Goal: Information Seeking & Learning: Learn about a topic

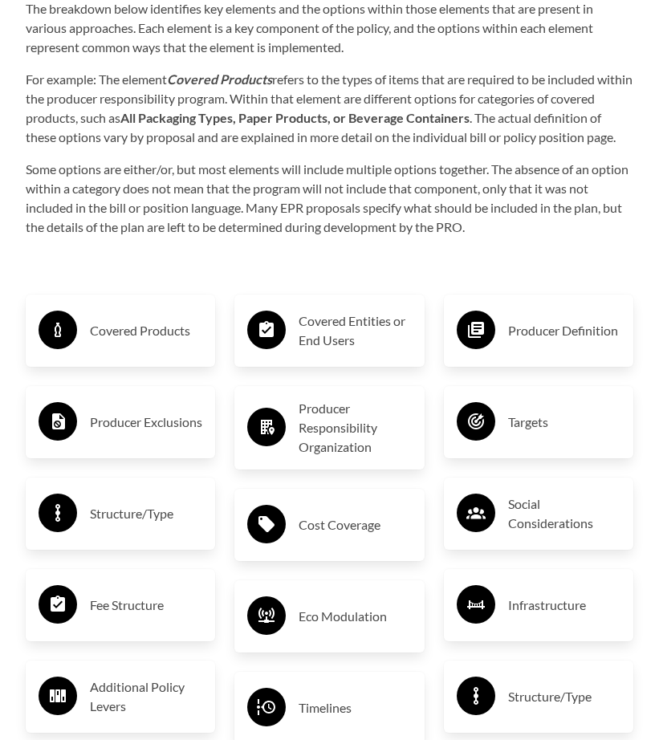
scroll to position [2698, 0]
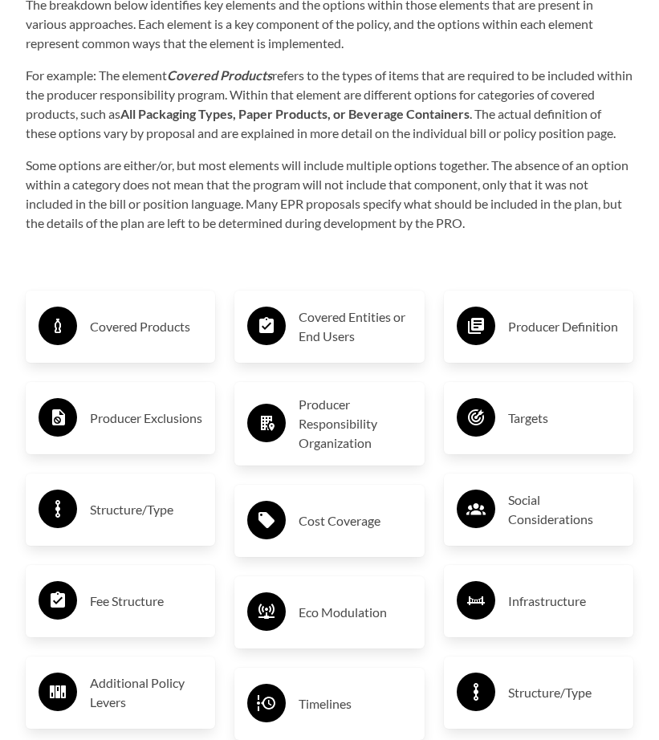
click at [126, 339] on h3 "Covered Products" at bounding box center [146, 327] width 112 height 26
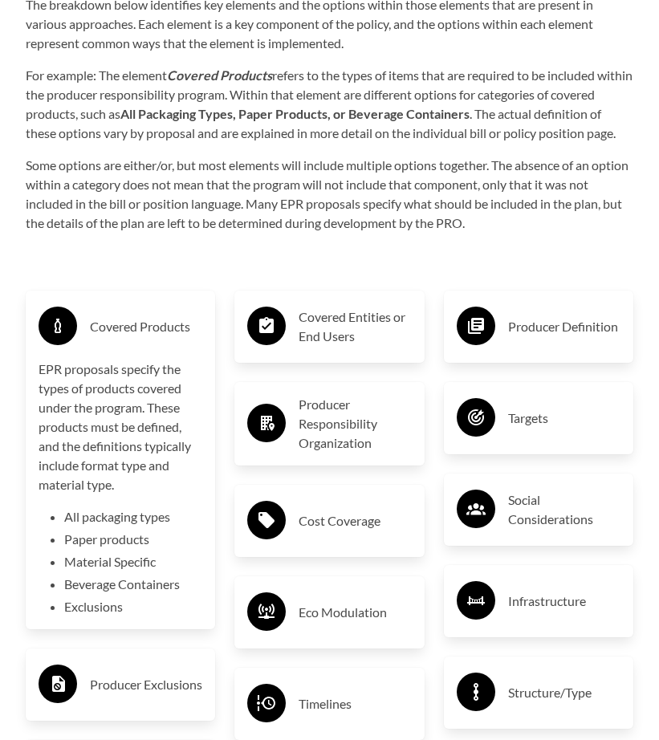
click at [126, 339] on h3 "Covered Products" at bounding box center [146, 327] width 112 height 26
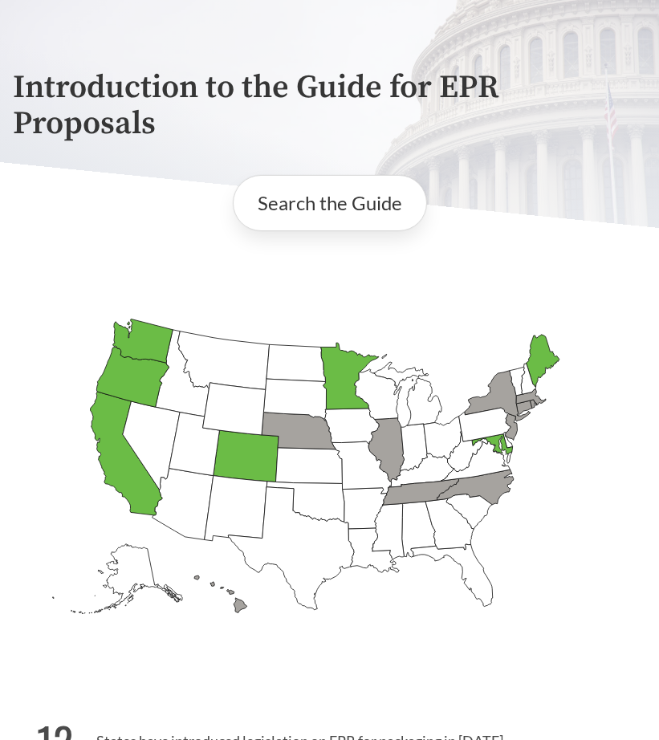
scroll to position [0, 0]
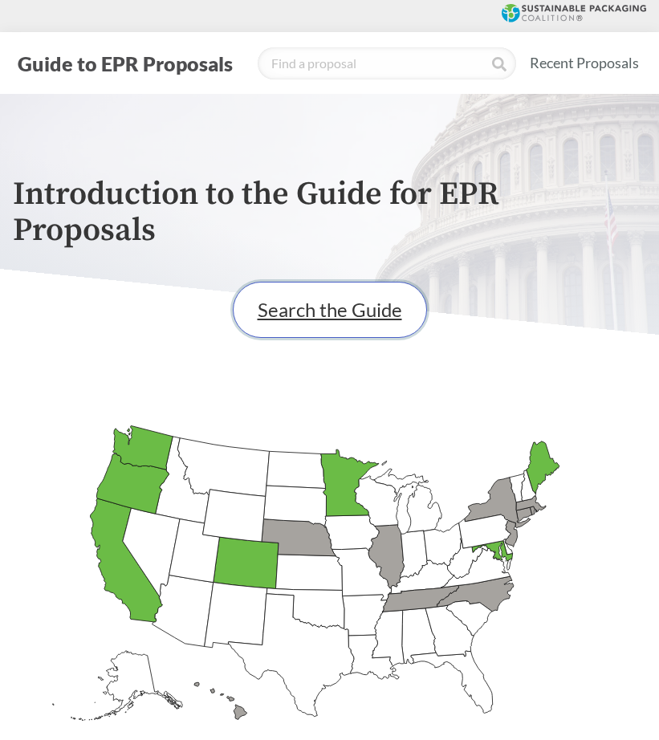
click at [305, 310] on link "Search the Guide" at bounding box center [330, 310] width 194 height 56
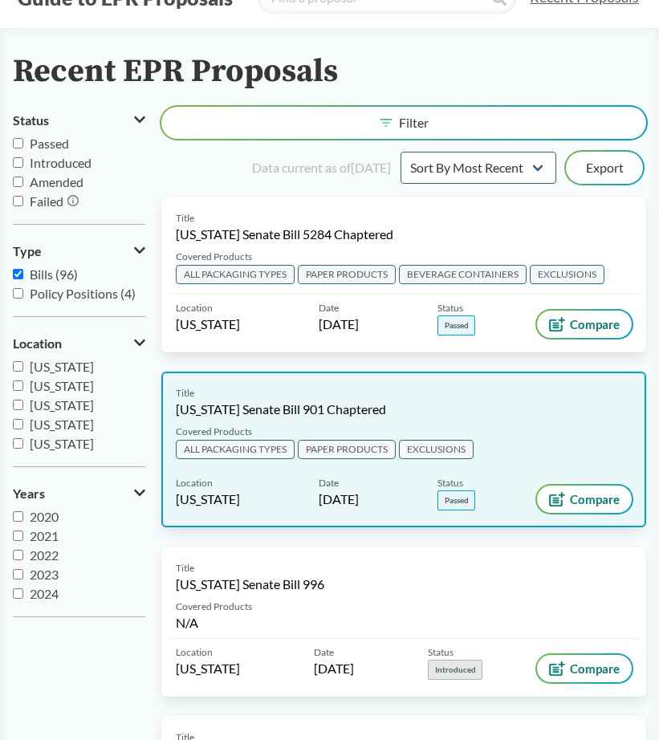
scroll to position [69, 0]
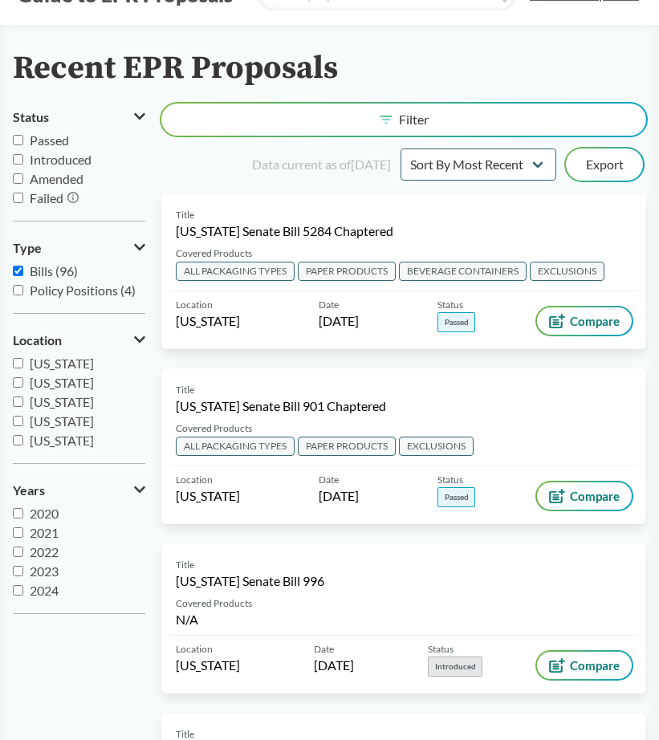
click at [80, 161] on span "Introduced" at bounding box center [61, 159] width 62 height 15
click at [23, 161] on input "Introduced" at bounding box center [18, 159] width 10 height 10
checkbox input "true"
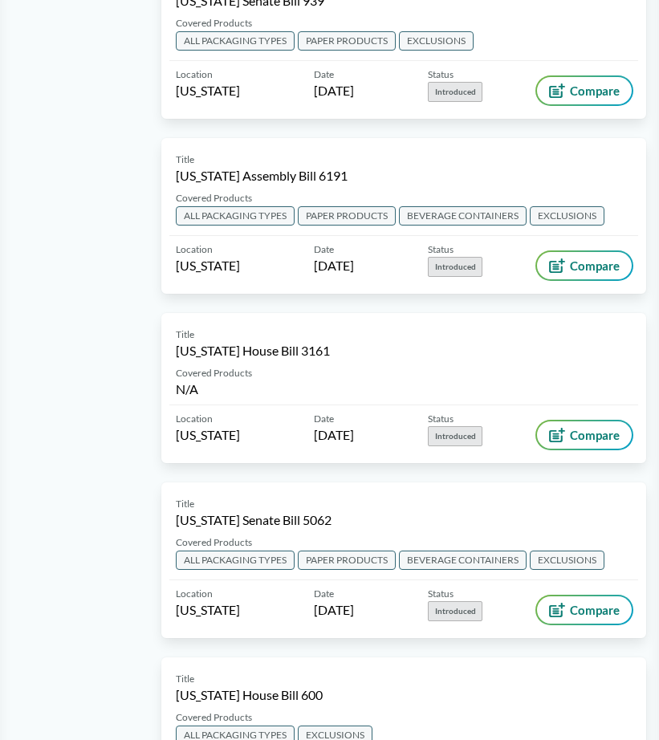
scroll to position [0, 0]
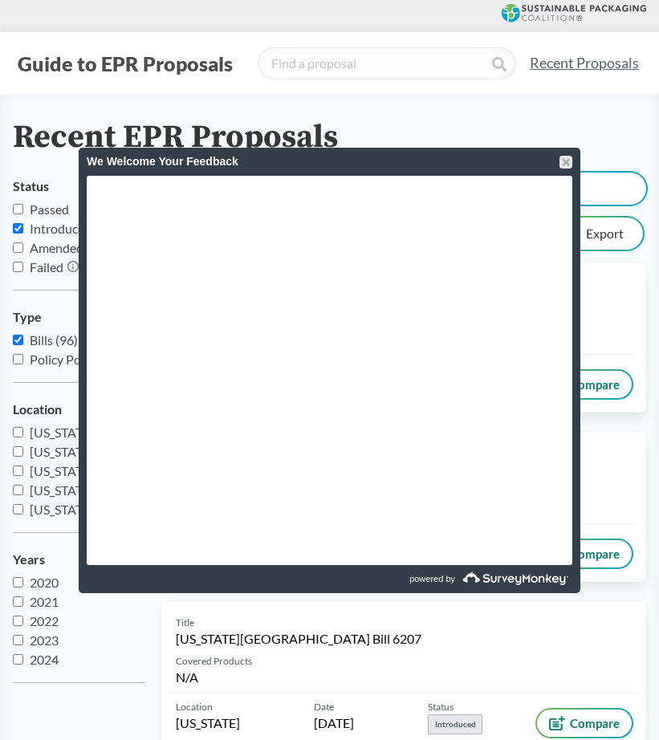
click at [557, 152] on div "We Welcome Your Feedback" at bounding box center [329, 162] width 485 height 28
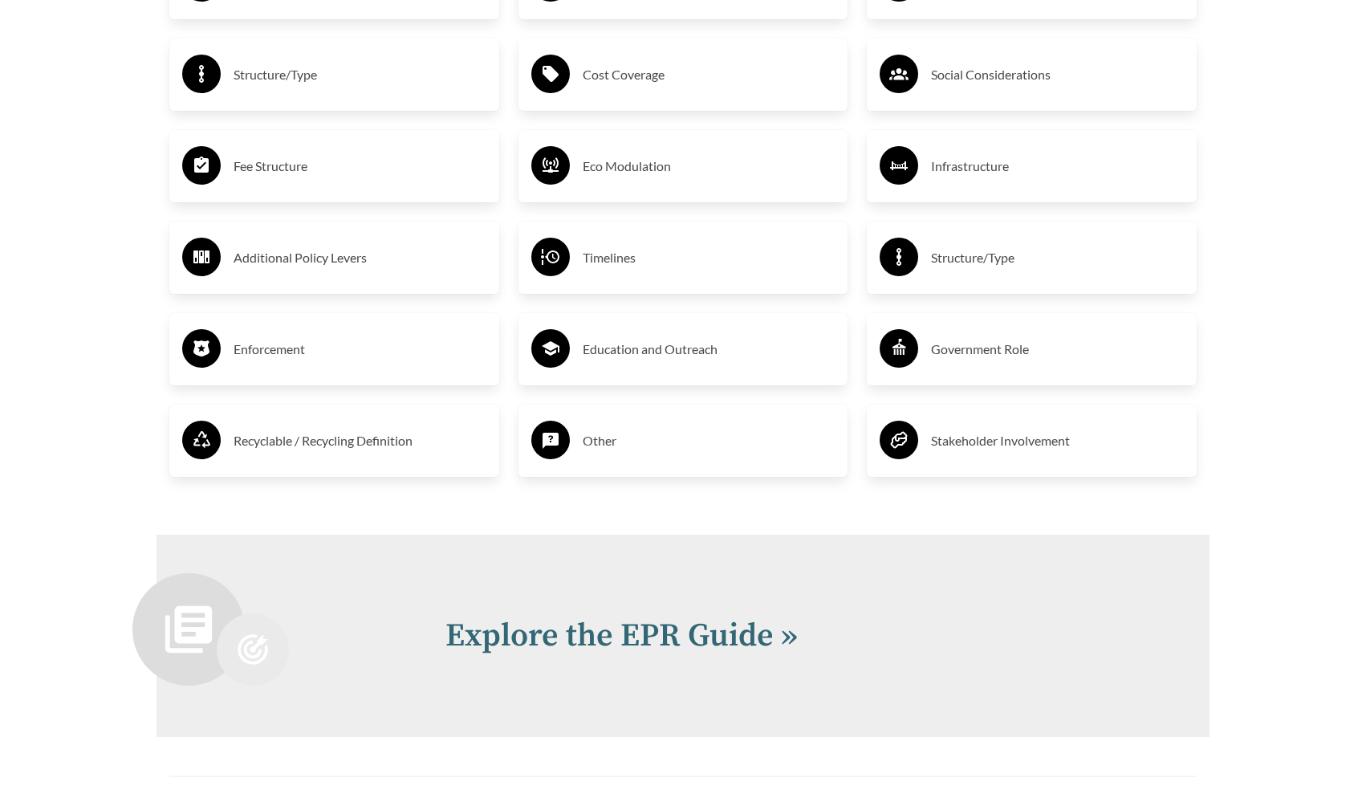
scroll to position [3127, 0]
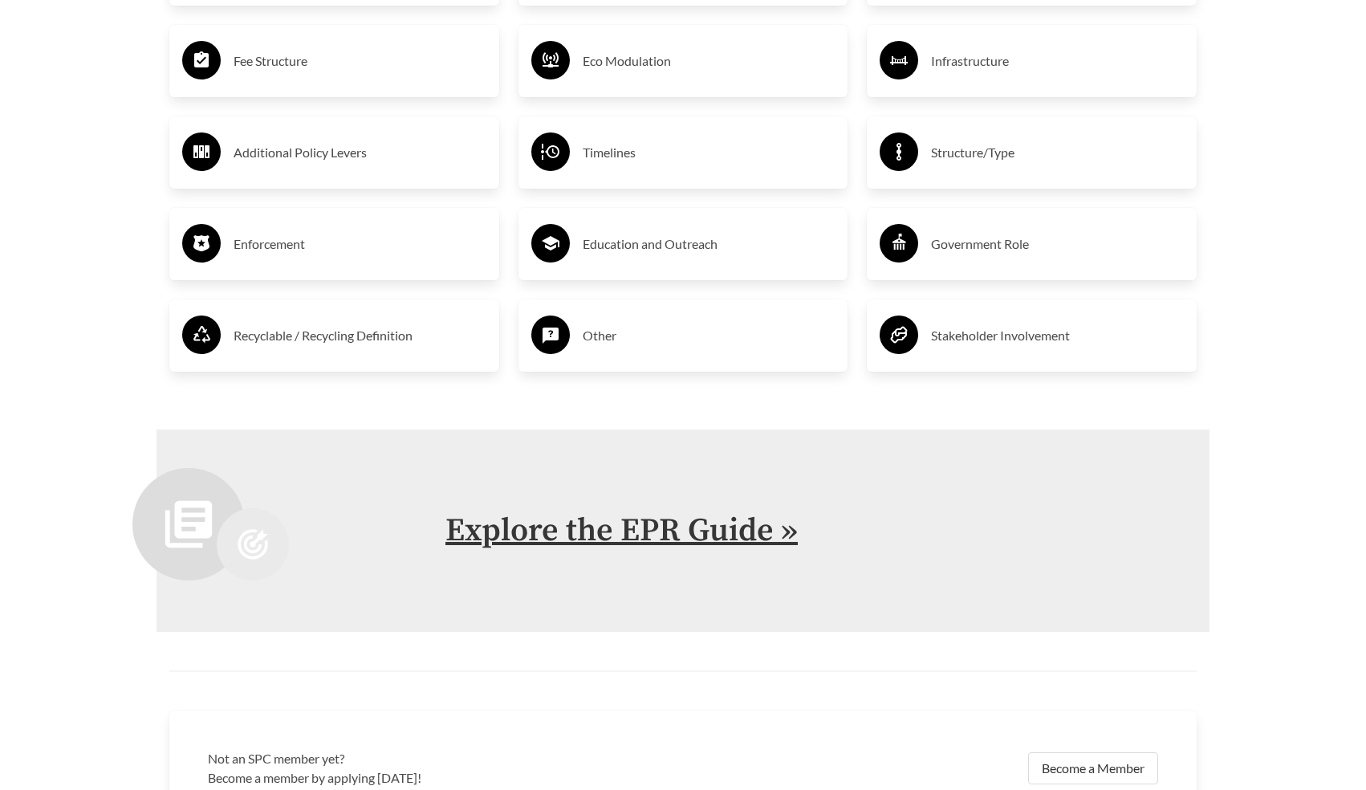
click at [579, 510] on link "Explore the EPR Guide »" at bounding box center [621, 530] width 352 height 40
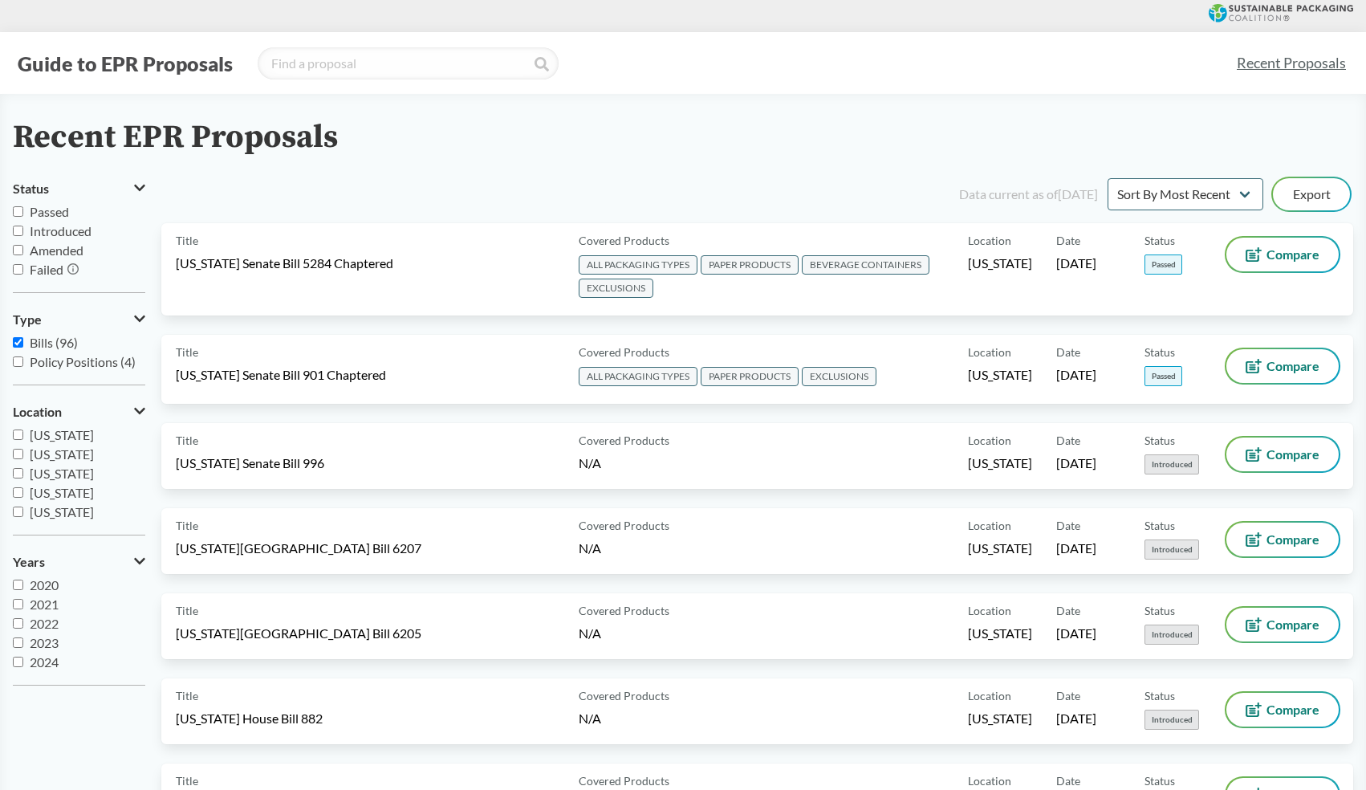
click at [49, 208] on span "Passed" at bounding box center [49, 211] width 39 height 15
click at [23, 208] on input "Passed" at bounding box center [18, 211] width 10 height 10
checkbox input "true"
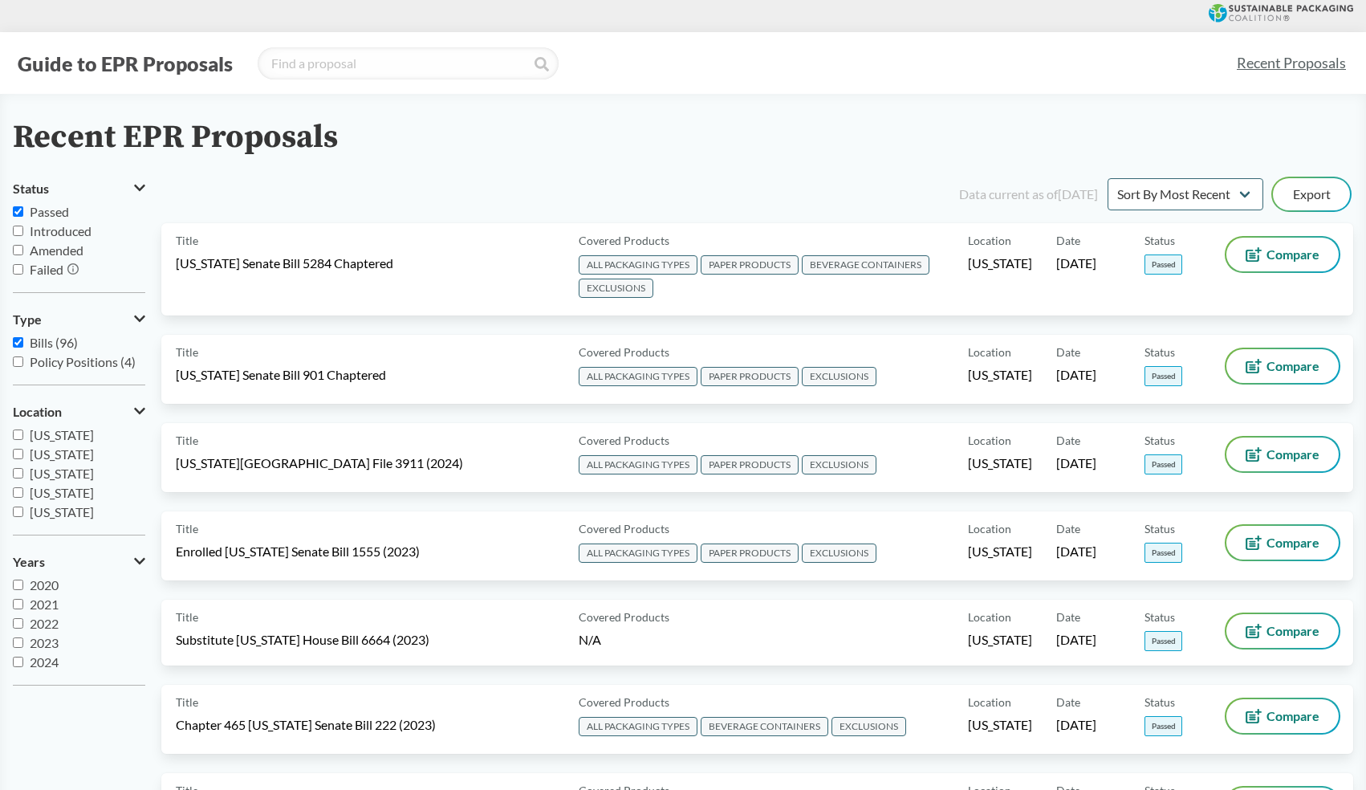
click at [59, 359] on span "Policy Positions (4)" at bounding box center [83, 361] width 106 height 15
click at [23, 359] on input "Policy Positions (4)" at bounding box center [18, 361] width 10 height 10
checkbox input "true"
click at [49, 340] on span "Bills (96)" at bounding box center [54, 342] width 48 height 15
click at [23, 340] on input "Bills (96)" at bounding box center [18, 342] width 10 height 10
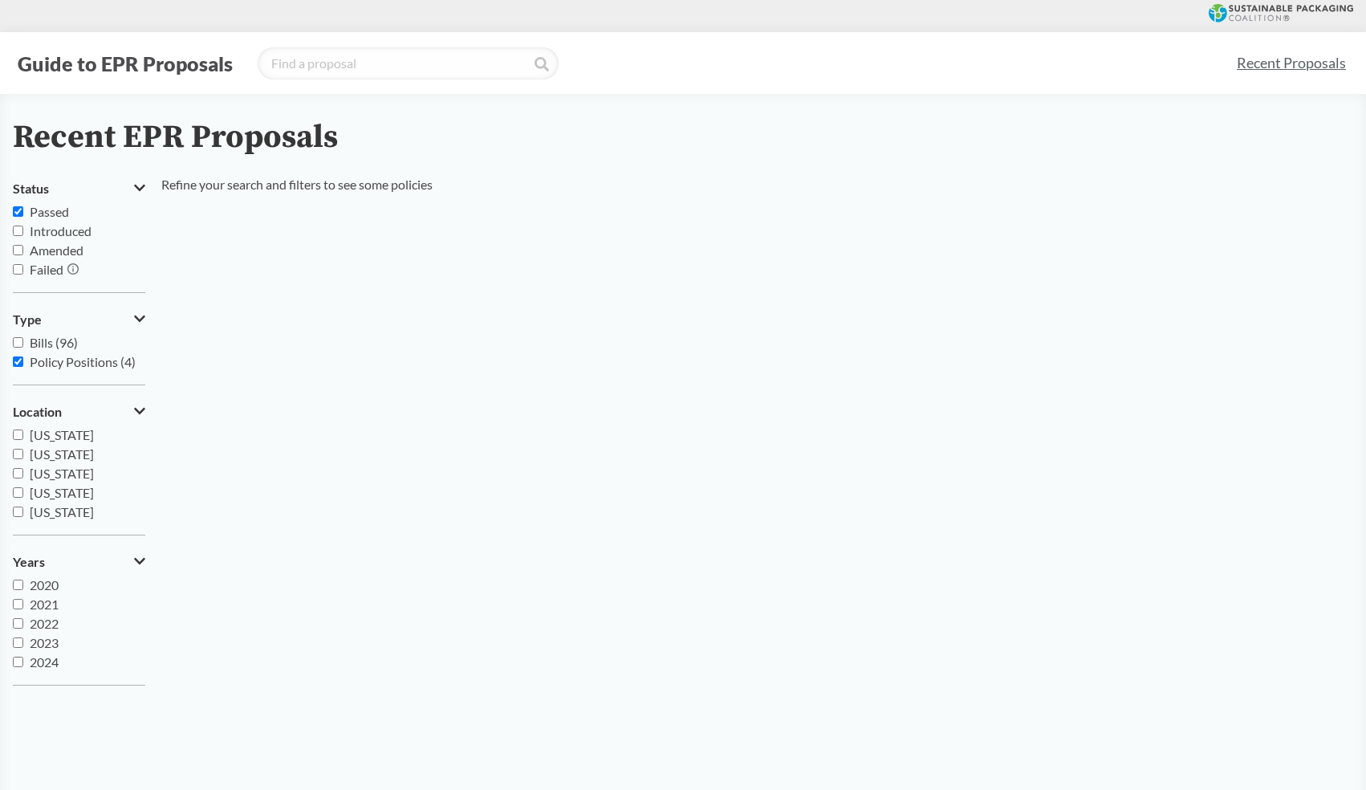
click at [71, 344] on span "Bills (96)" at bounding box center [54, 342] width 48 height 15
click at [23, 344] on input "Bills (96)" at bounding box center [18, 342] width 10 height 10
checkbox input "true"
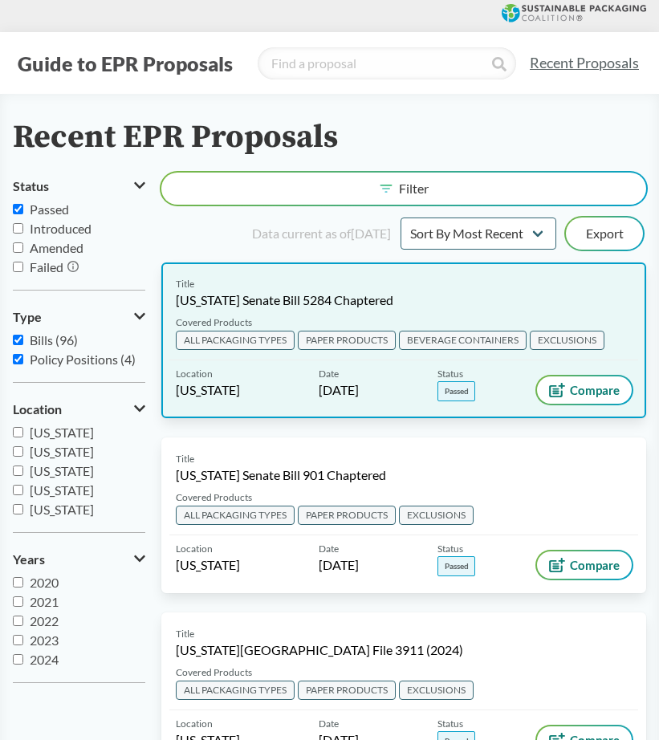
click at [561, 340] on span "EXCLUSIONS" at bounding box center [567, 340] width 75 height 19
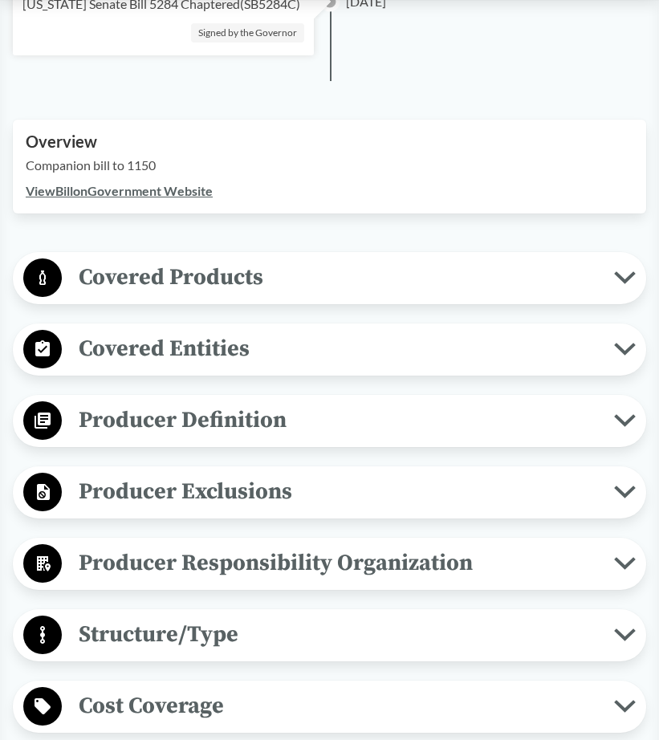
scroll to position [537, 0]
click at [626, 298] on button "Covered Products" at bounding box center [329, 277] width 622 height 41
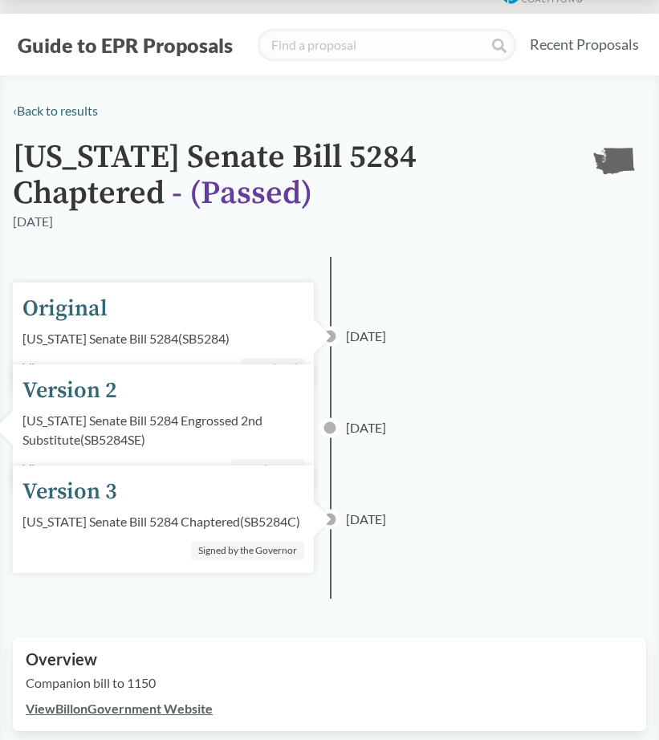
scroll to position [0, 0]
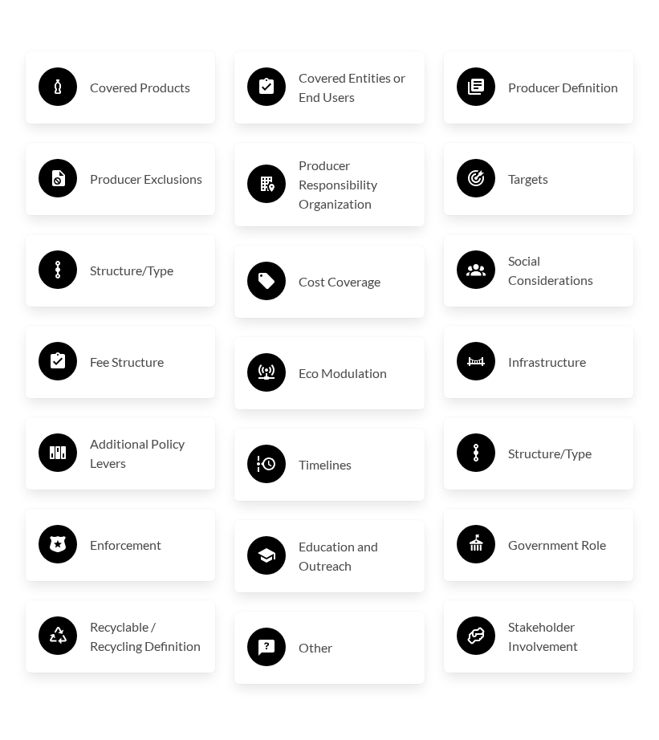
scroll to position [2946, 0]
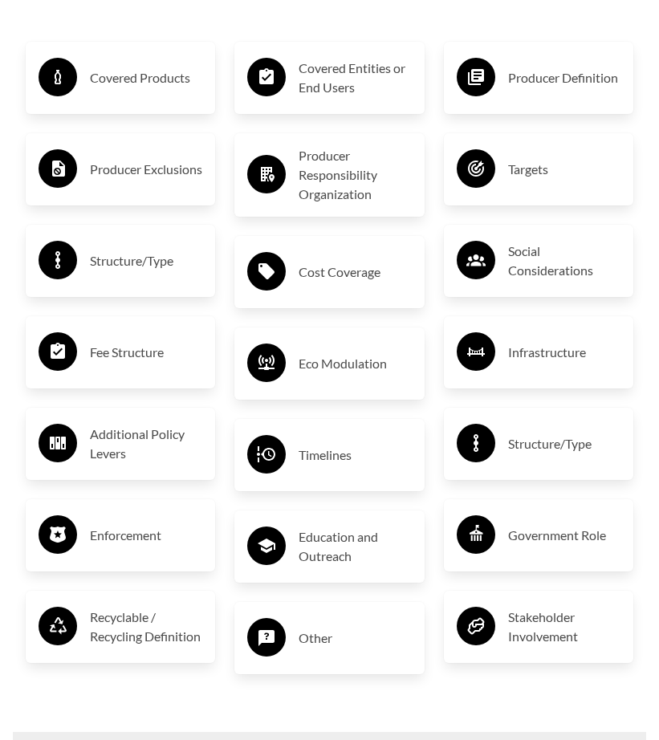
click at [136, 182] on h3 "Producer Exclusions" at bounding box center [146, 169] width 112 height 26
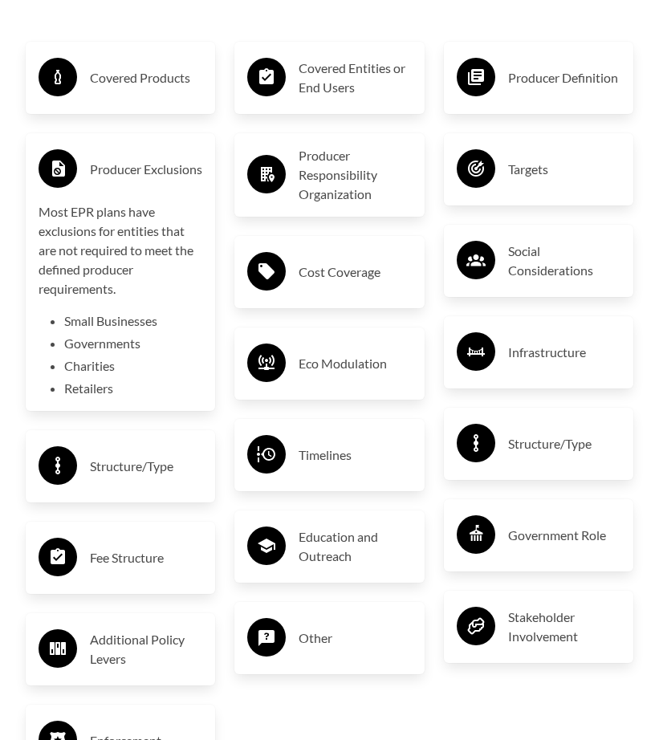
click at [171, 182] on h3 "Producer Exclusions" at bounding box center [146, 169] width 112 height 26
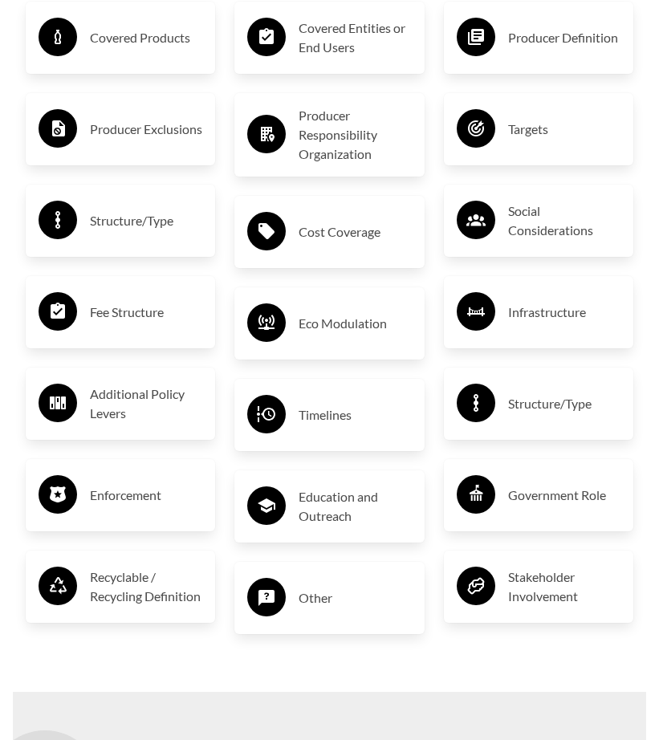
scroll to position [2995, 0]
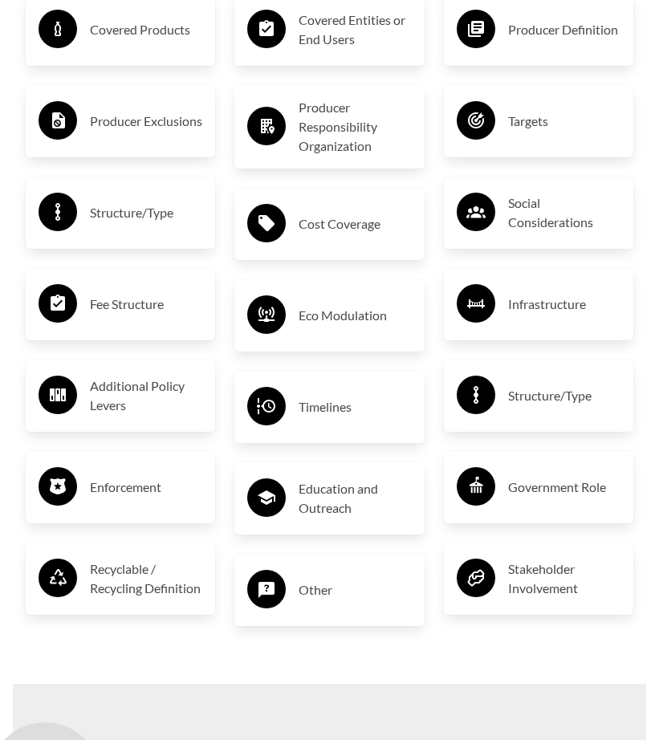
click at [175, 66] on div "Covered Products" at bounding box center [120, 30] width 189 height 72
click at [156, 53] on div "Covered Products" at bounding box center [121, 29] width 164 height 47
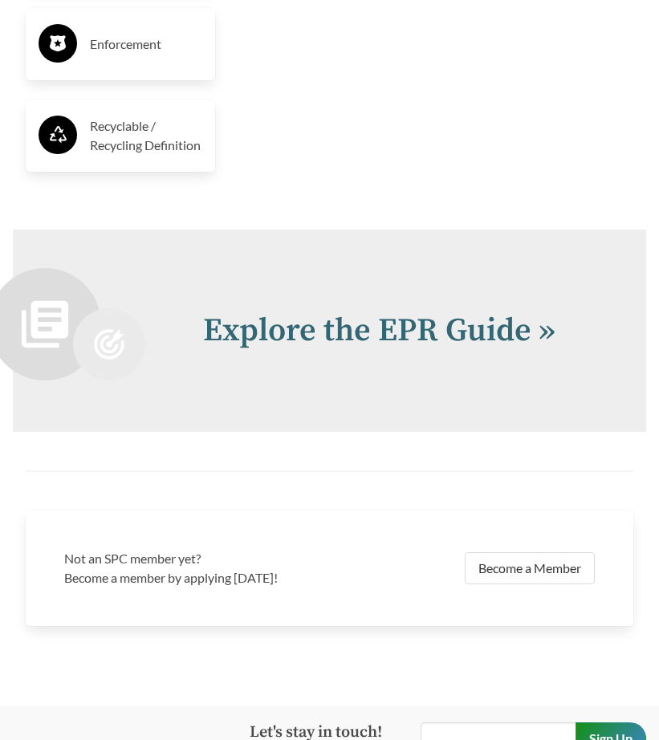
scroll to position [3701, 0]
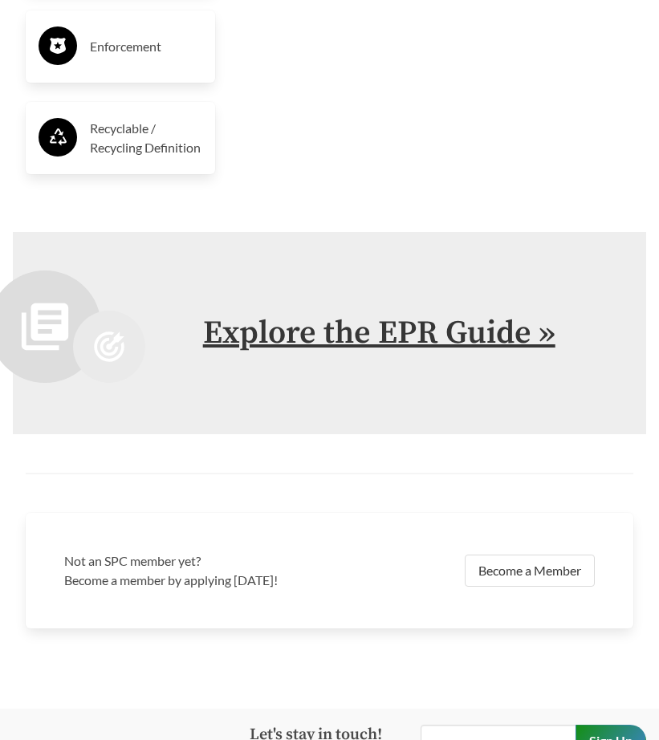
click at [328, 353] on link "Explore the EPR Guide »" at bounding box center [379, 333] width 352 height 40
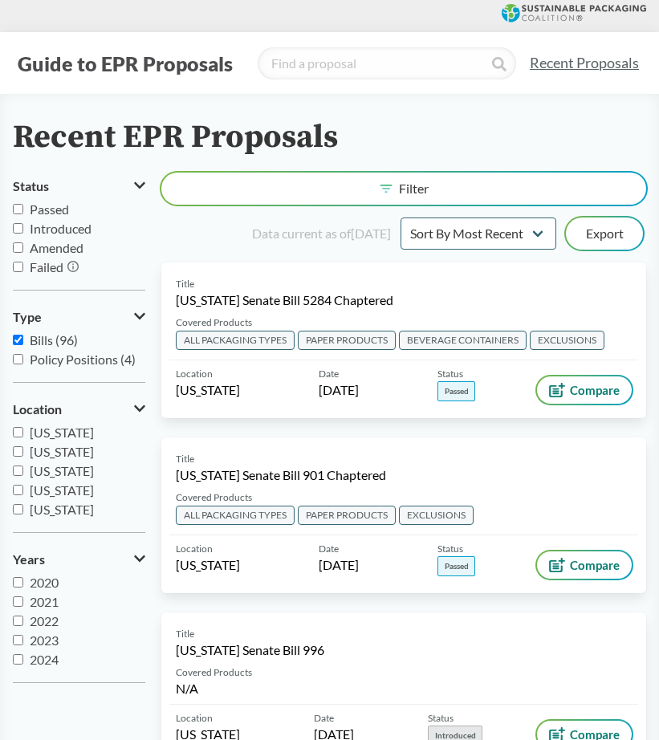
click at [53, 209] on span "Passed" at bounding box center [49, 208] width 39 height 15
click at [23, 209] on input "Passed" at bounding box center [18, 209] width 10 height 10
checkbox input "true"
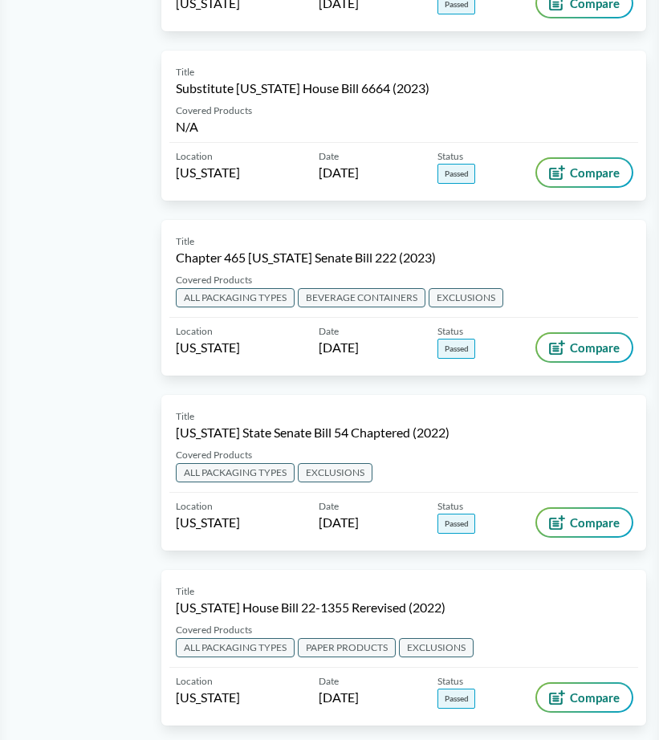
scroll to position [923, 0]
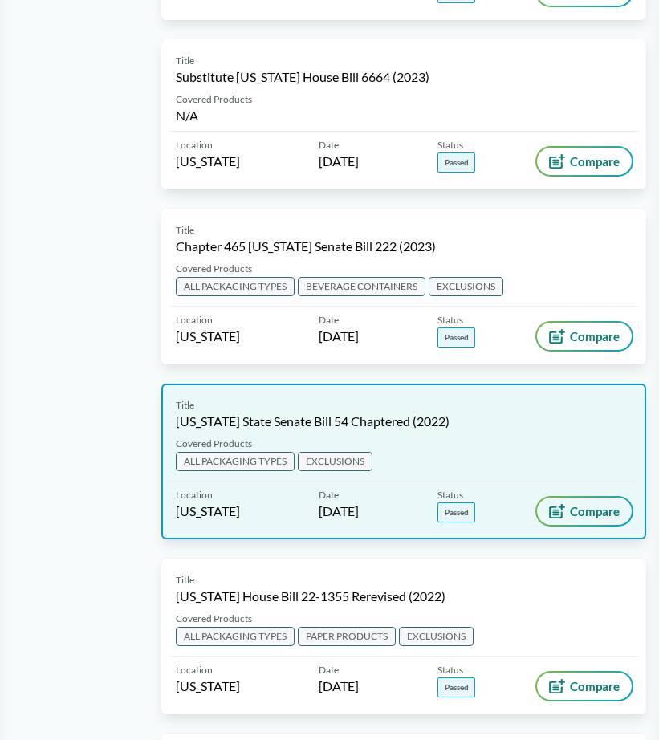
click at [580, 510] on span "Compare" at bounding box center [595, 511] width 50 height 13
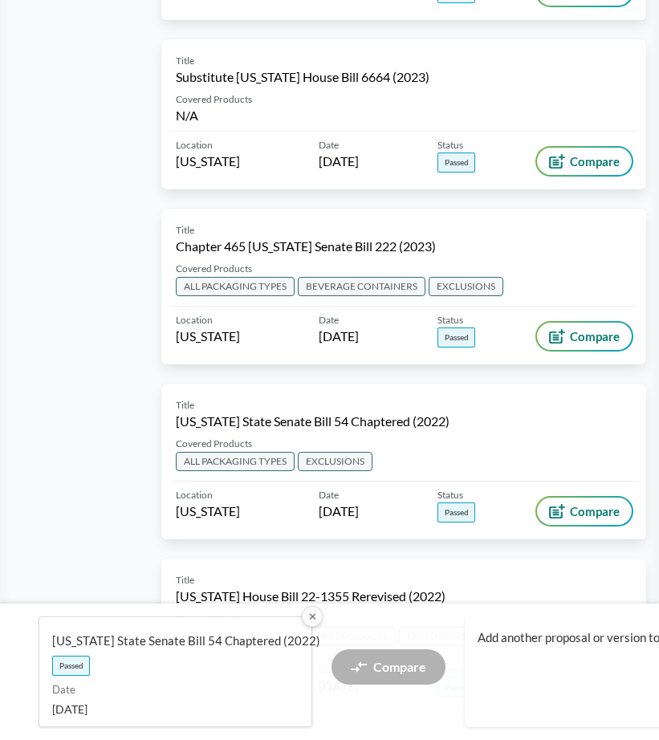
click at [313, 609] on button "✕" at bounding box center [311, 616] width 21 height 21
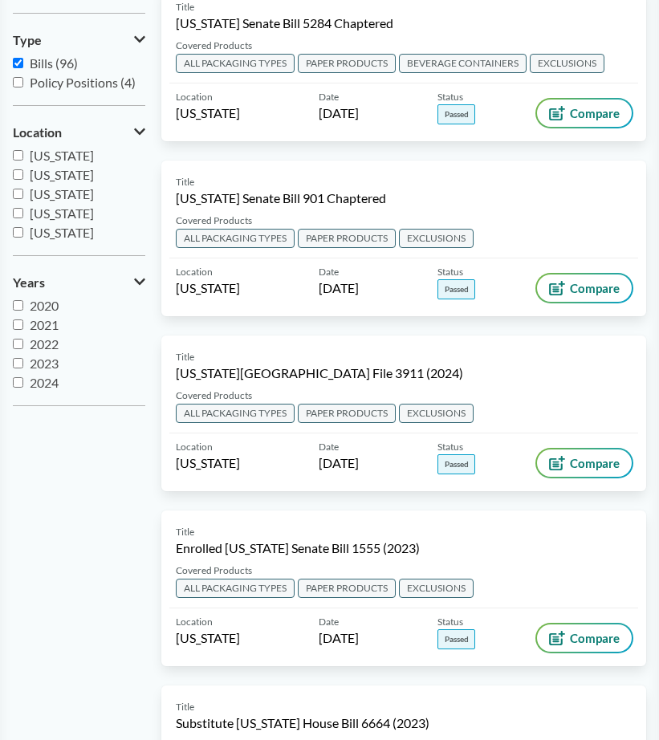
scroll to position [0, 0]
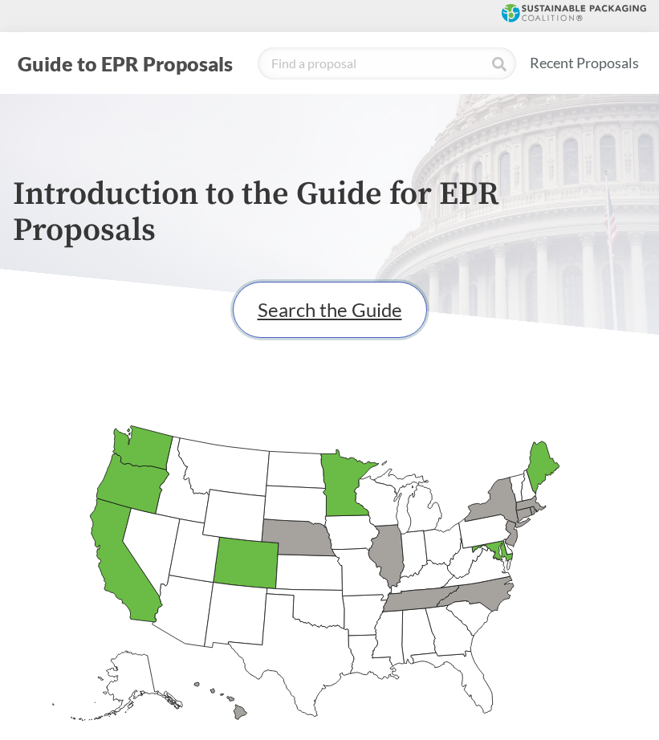
click at [310, 314] on link "Search the Guide" at bounding box center [330, 310] width 194 height 56
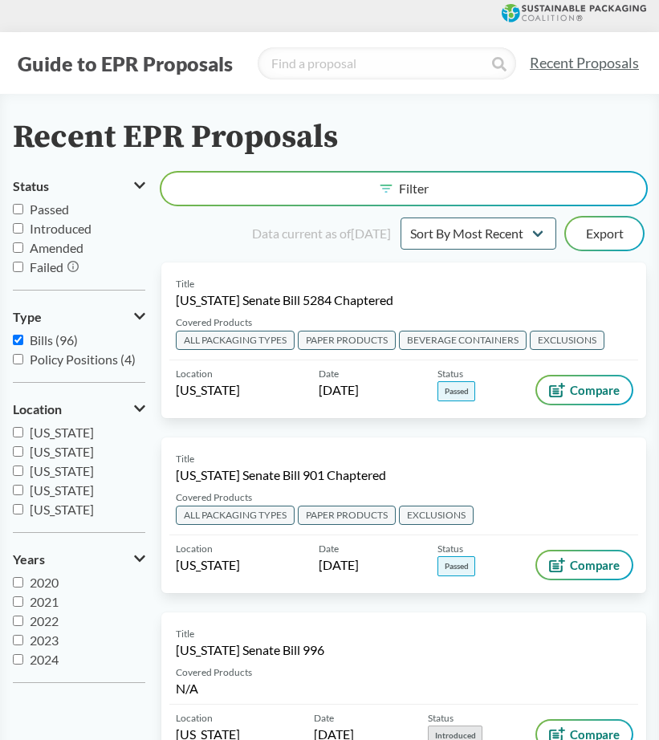
click at [58, 231] on span "Introduced" at bounding box center [61, 228] width 62 height 15
click at [23, 231] on input "Introduced" at bounding box center [18, 228] width 10 height 10
checkbox input "true"
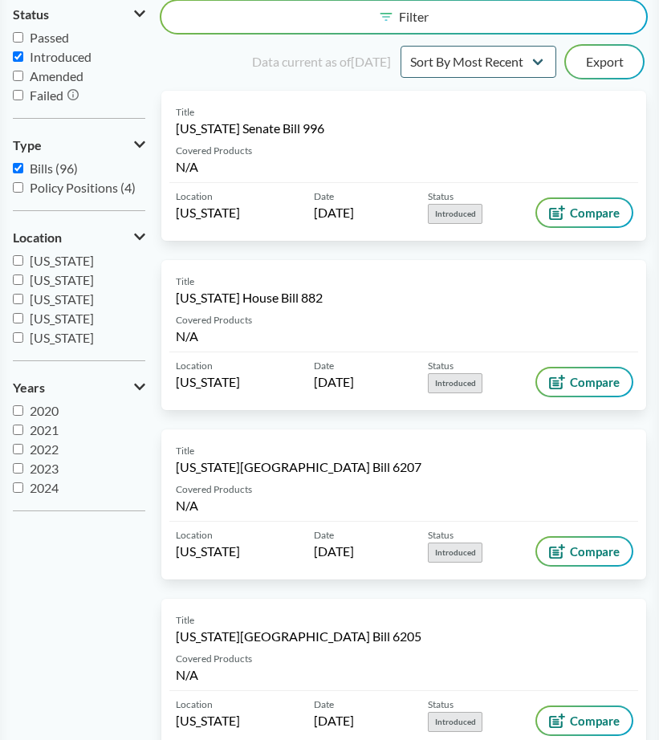
scroll to position [141, 0]
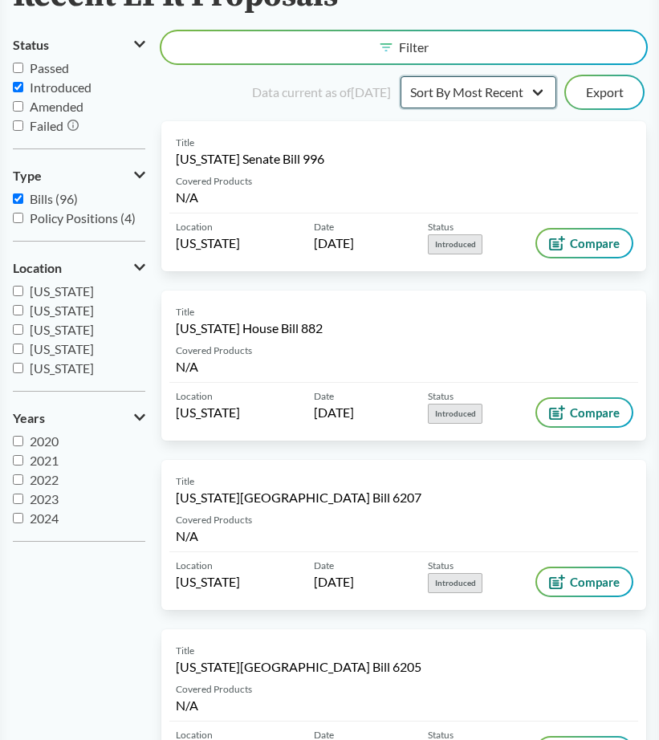
click at [522, 94] on select "Sort By Most Recent Sort By Status" at bounding box center [478, 92] width 156 height 32
click at [400, 76] on select "Sort By Most Recent Sort By Status" at bounding box center [478, 92] width 156 height 32
click at [518, 91] on select "Sort By Most Recent Sort By Status" at bounding box center [478, 92] width 156 height 32
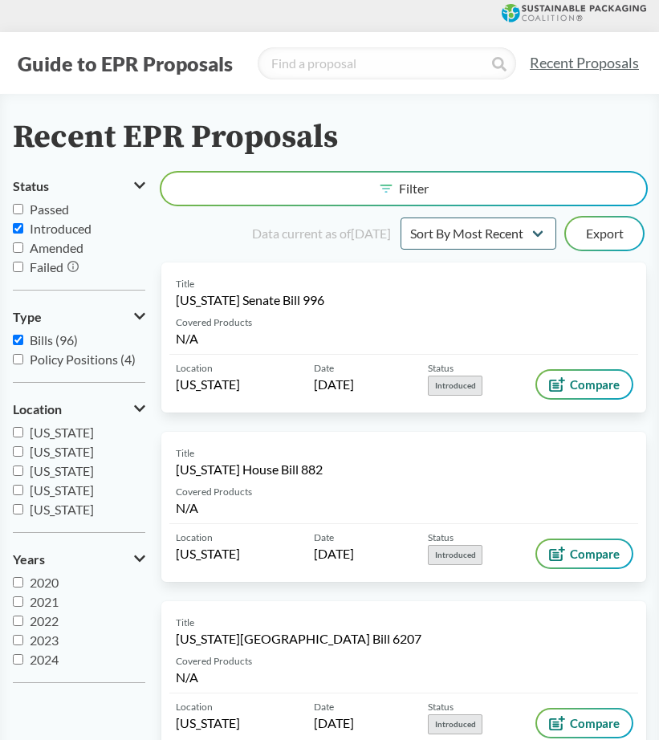
scroll to position [126, 0]
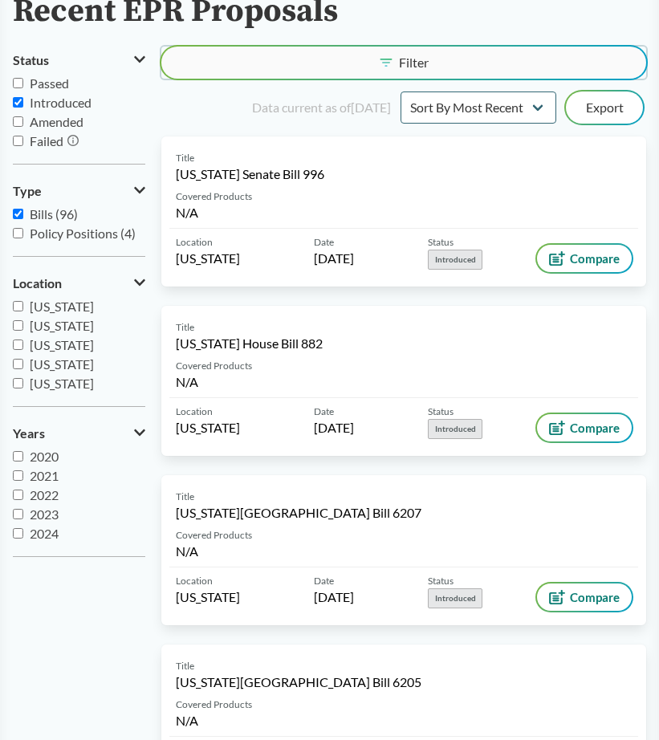
click at [380, 63] on icon at bounding box center [386, 63] width 13 height 8
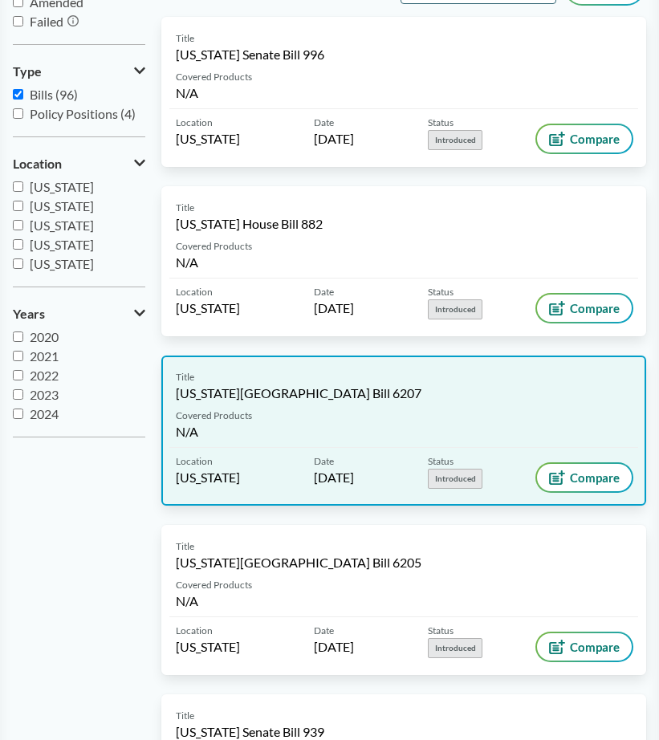
scroll to position [0, 0]
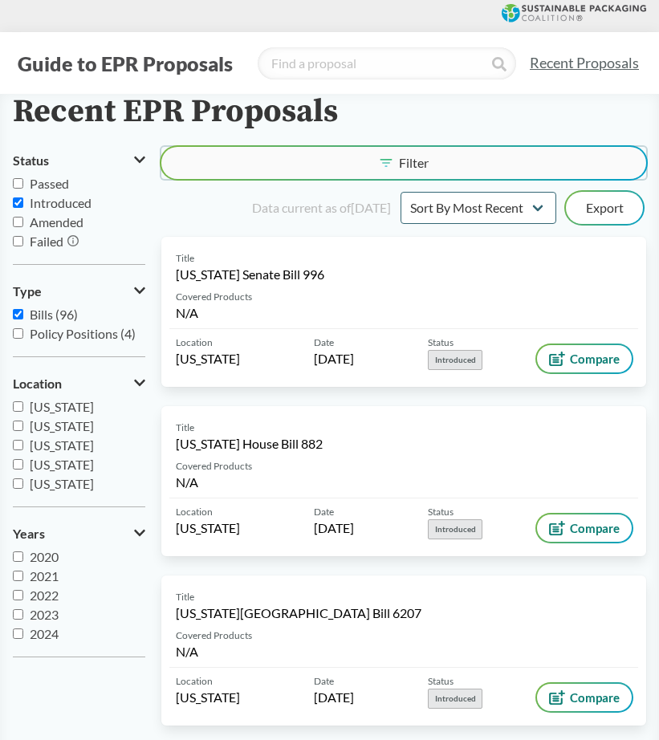
click at [404, 164] on span "Filter" at bounding box center [414, 162] width 30 height 13
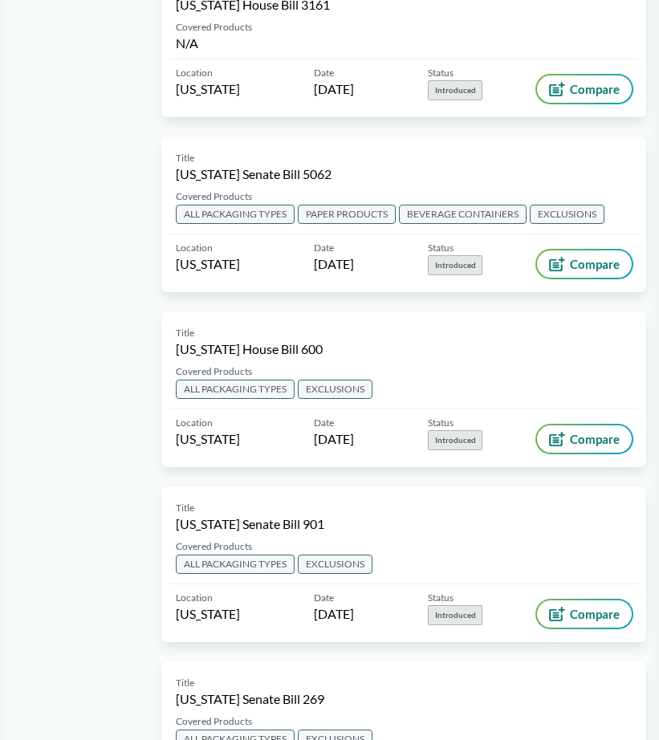
scroll to position [1204, 0]
